Goal: Task Accomplishment & Management: Use online tool/utility

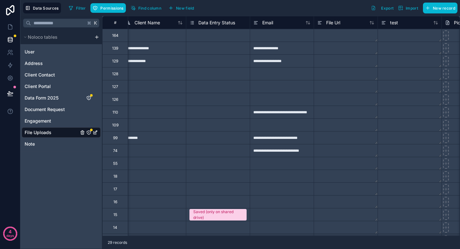
scroll to position [0, 527]
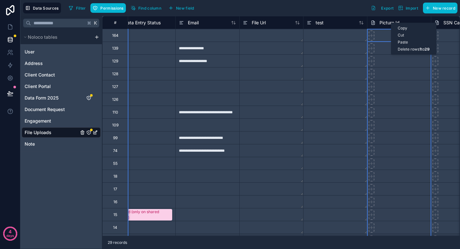
click at [383, 21] on span "Picture Id" at bounding box center [389, 22] width 20 height 6
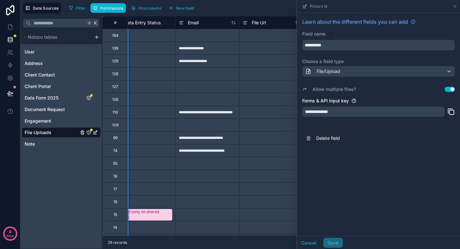
click at [361, 109] on div "**********" at bounding box center [373, 111] width 142 height 10
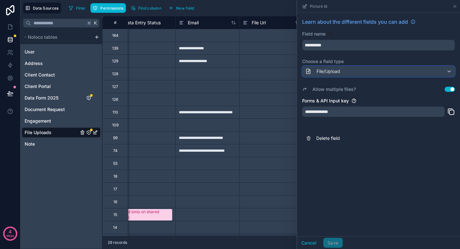
click at [365, 68] on div "File/Upload" at bounding box center [379, 71] width 152 height 10
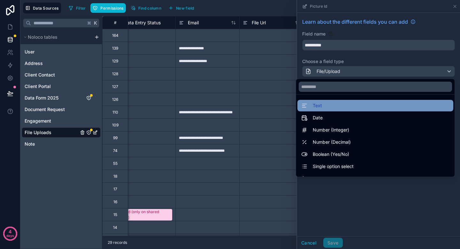
click at [349, 103] on div "Text" at bounding box center [375, 106] width 148 height 8
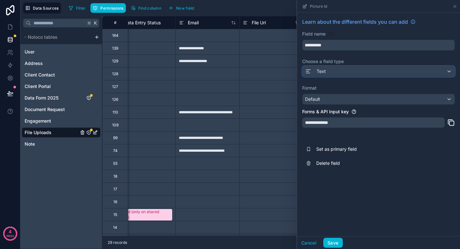
click at [354, 73] on div "Text" at bounding box center [379, 71] width 152 height 10
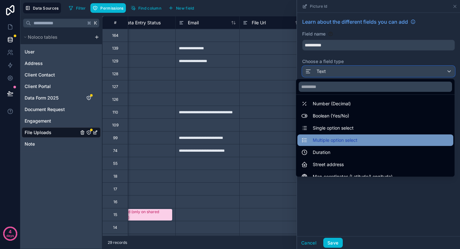
scroll to position [38, 0]
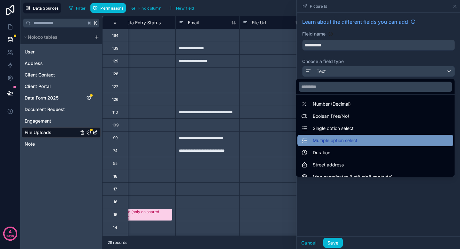
click at [358, 142] on div "Multiple option select" at bounding box center [375, 140] width 148 height 8
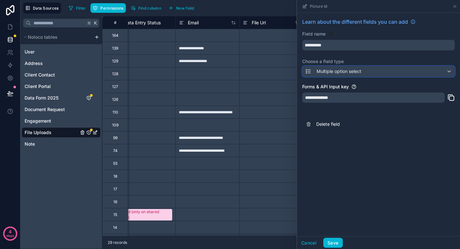
click at [360, 71] on span "Multiple option select" at bounding box center [339, 71] width 45 height 6
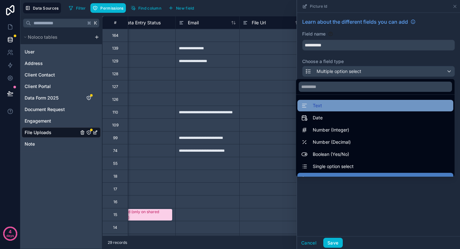
click at [356, 101] on div "Text" at bounding box center [375, 105] width 156 height 11
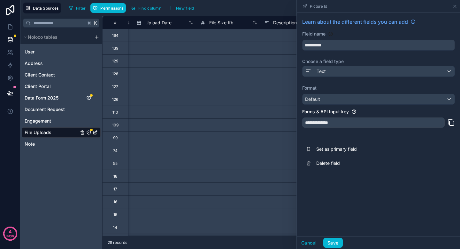
scroll to position [0, 184]
click at [334, 241] on button "Save" at bounding box center [332, 242] width 19 height 10
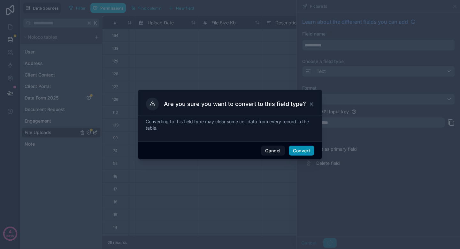
click at [303, 148] on button "Convert" at bounding box center [302, 150] width 26 height 10
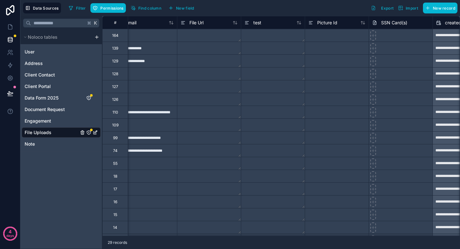
scroll to position [0, 591]
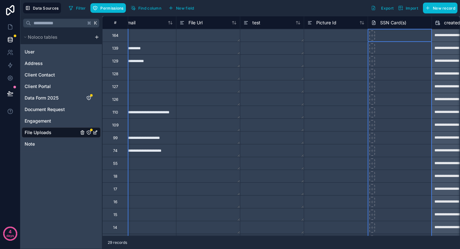
click at [401, 25] on span "SSN Card(s)" at bounding box center [393, 22] width 26 height 6
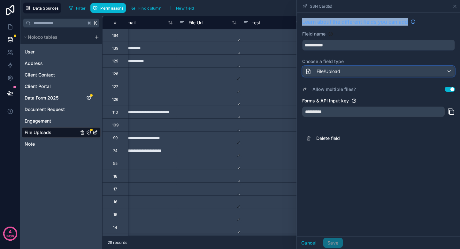
click at [356, 68] on div "File/Upload" at bounding box center [379, 71] width 152 height 10
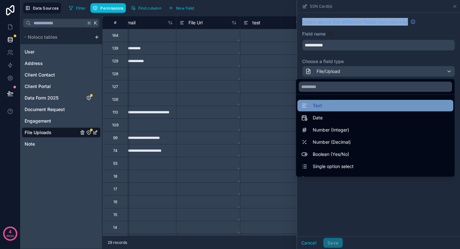
click at [351, 102] on div "Text" at bounding box center [375, 106] width 148 height 8
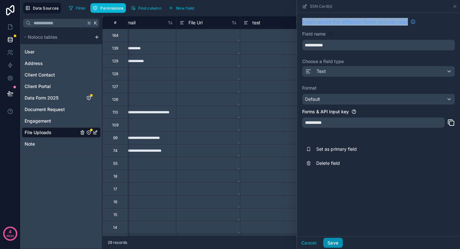
click at [335, 238] on button "Save" at bounding box center [332, 242] width 19 height 10
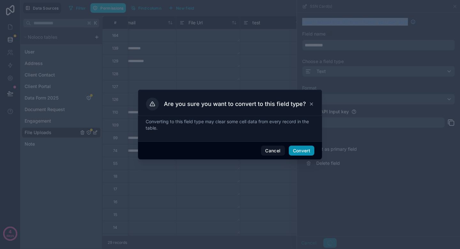
click at [304, 152] on button "Convert" at bounding box center [302, 150] width 26 height 10
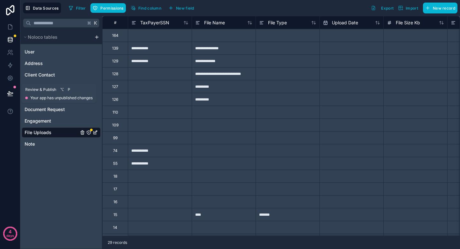
click at [8, 87] on button at bounding box center [10, 93] width 14 height 18
click at [7, 38] on icon at bounding box center [10, 39] width 6 height 6
click at [13, 41] on icon at bounding box center [10, 39] width 6 height 6
click at [12, 53] on icon at bounding box center [12, 54] width 1 height 2
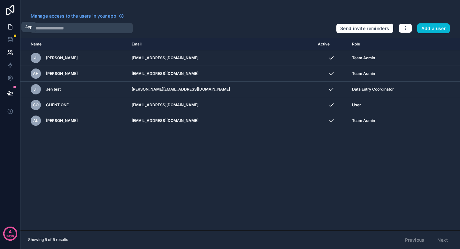
click at [8, 28] on icon at bounding box center [10, 27] width 4 height 5
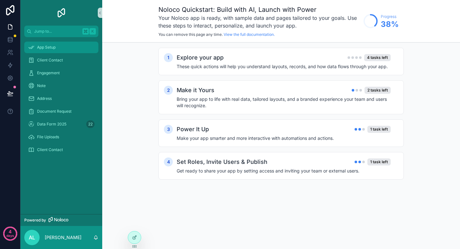
click at [65, 51] on div "App Setup" at bounding box center [61, 47] width 66 height 10
click at [249, 60] on div "Explore your app 4 tasks left" at bounding box center [284, 57] width 214 height 9
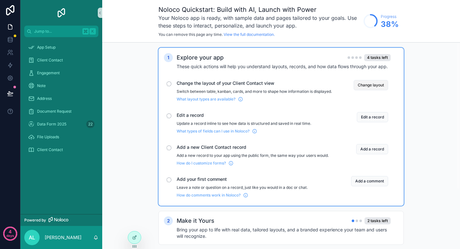
click at [372, 88] on button "Change layout" at bounding box center [371, 85] width 34 height 10
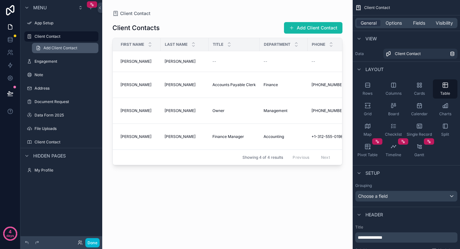
click at [62, 51] on link "Add Client Contact" at bounding box center [65, 48] width 66 height 10
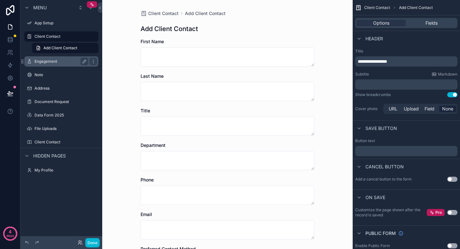
click at [57, 62] on label "Engagement" at bounding box center [59, 61] width 51 height 5
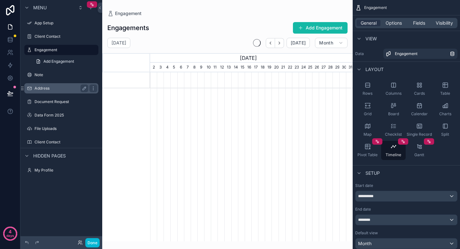
scroll to position [0, 203]
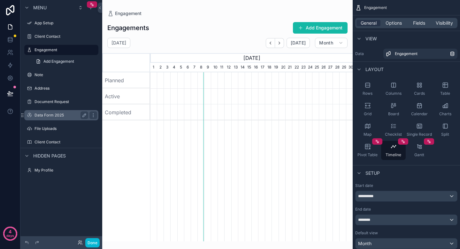
click at [62, 114] on label "Data Form 2025" at bounding box center [59, 114] width 51 height 5
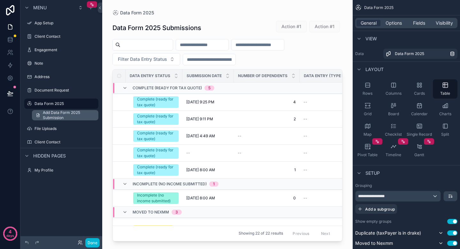
click at [71, 118] on span "Add Data Form 2025 Submission" at bounding box center [69, 115] width 52 height 10
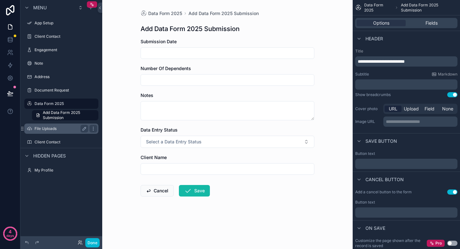
click at [54, 129] on label "File Uploads" at bounding box center [59, 128] width 51 height 5
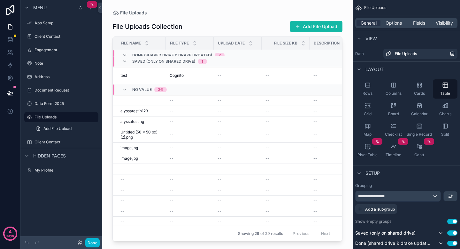
scroll to position [52, 0]
drag, startPoint x: 394, startPoint y: 109, endPoint x: 404, endPoint y: 87, distance: 23.9
click at [403, 87] on div "Rows Columns Cards Table Grid Board Calendar Charts Map Checklist Single Record…" at bounding box center [406, 120] width 107 height 86
click at [397, 103] on div "Board" at bounding box center [393, 109] width 25 height 19
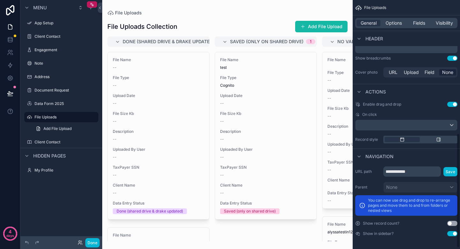
scroll to position [0, 0]
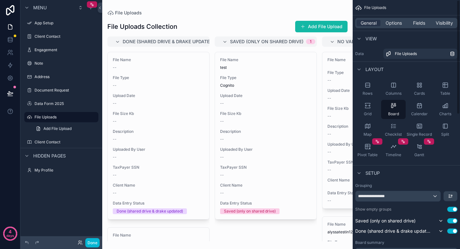
click at [321, 8] on div "scrollable content" at bounding box center [227, 124] width 250 height 249
click at [99, 7] on icon at bounding box center [100, 7] width 4 height 5
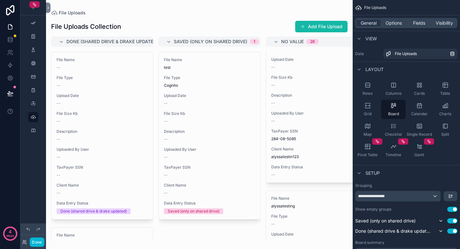
scroll to position [205, 0]
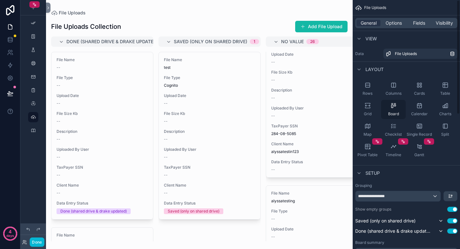
click at [392, 108] on icon "scrollable content" at bounding box center [393, 105] width 6 height 6
click at [397, 106] on div "Board" at bounding box center [393, 109] width 25 height 19
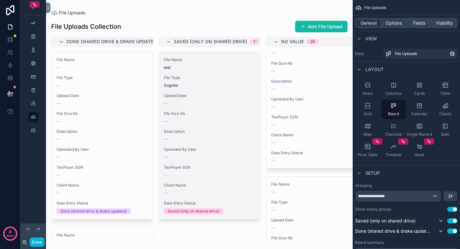
scroll to position [956, 0]
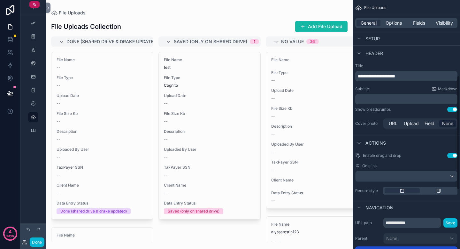
scroll to position [292, 0]
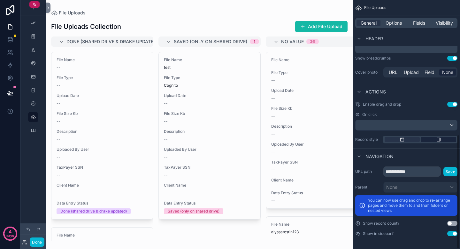
click at [435, 142] on div "scrollable content" at bounding box center [438, 139] width 35 height 5
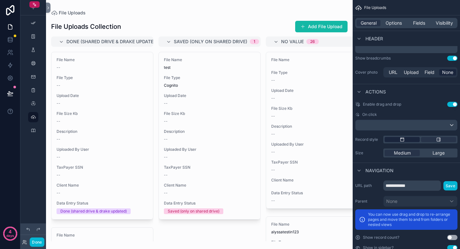
click at [404, 140] on icon "scrollable content" at bounding box center [402, 139] width 5 height 5
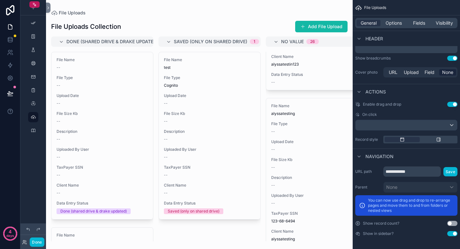
scroll to position [446, 0]
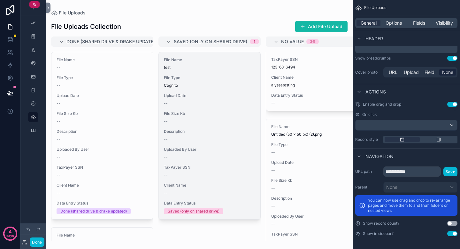
click at [163, 126] on div "File Name test File Type Cognito Upload Date -- File Size Kb -- Description -- …" at bounding box center [210, 135] width 102 height 167
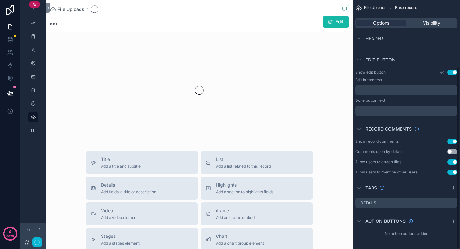
scroll to position [92, 0]
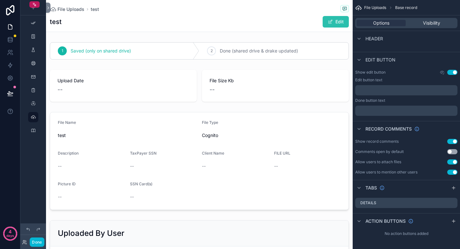
click at [332, 20] on span "scrollable content" at bounding box center [330, 21] width 5 height 5
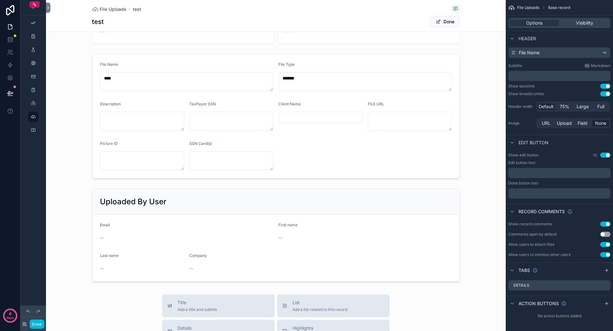
scroll to position [0, 0]
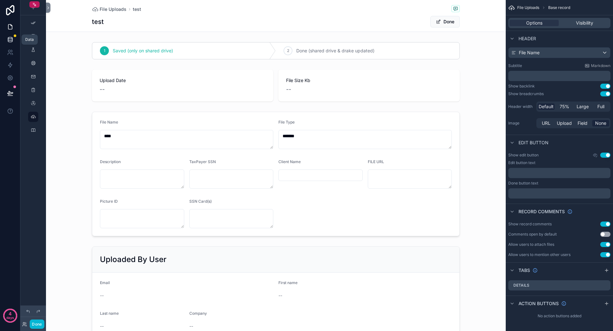
click at [9, 41] on icon at bounding box center [10, 39] width 6 height 6
